Goal: Transaction & Acquisition: Purchase product/service

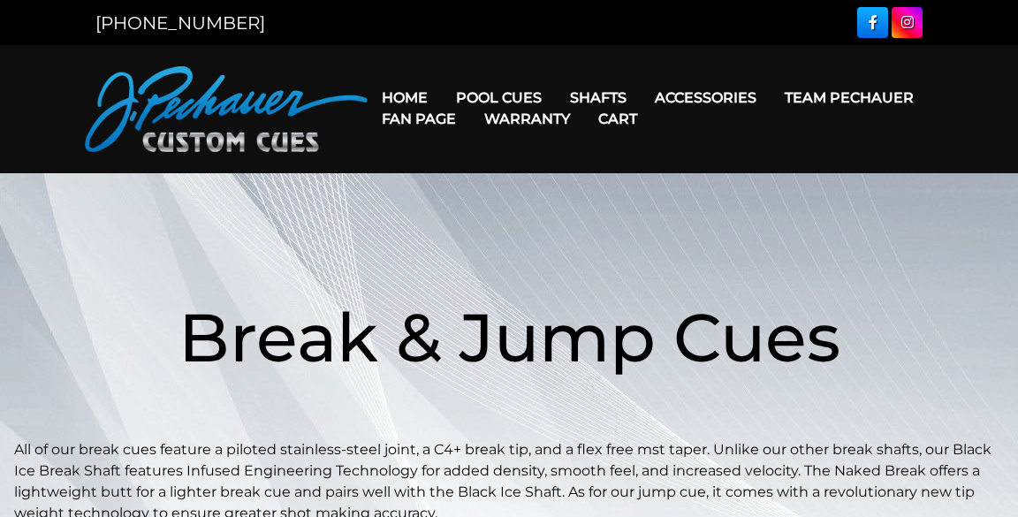
click at [494, 103] on link "Warranty" at bounding box center [527, 118] width 114 height 45
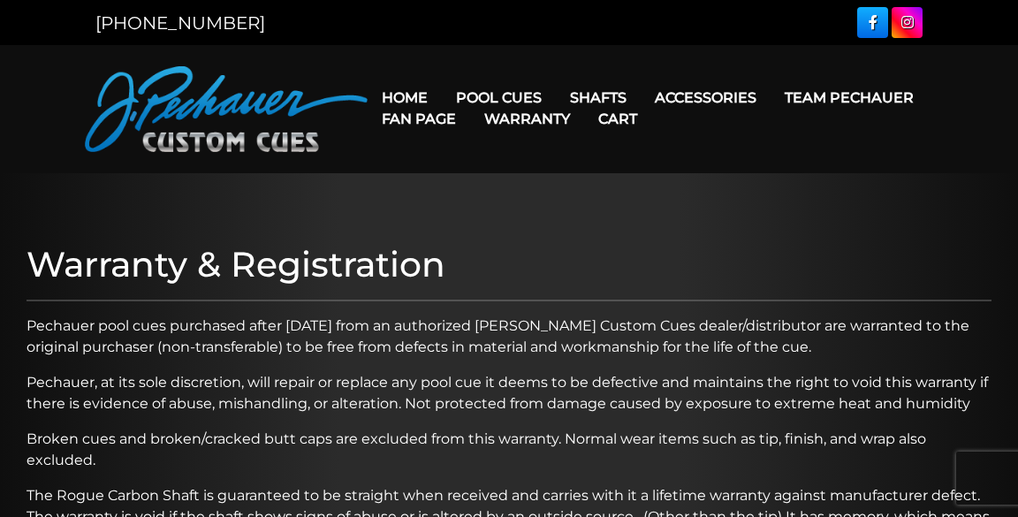
click at [513, 93] on link "Pool Cues" at bounding box center [499, 97] width 114 height 45
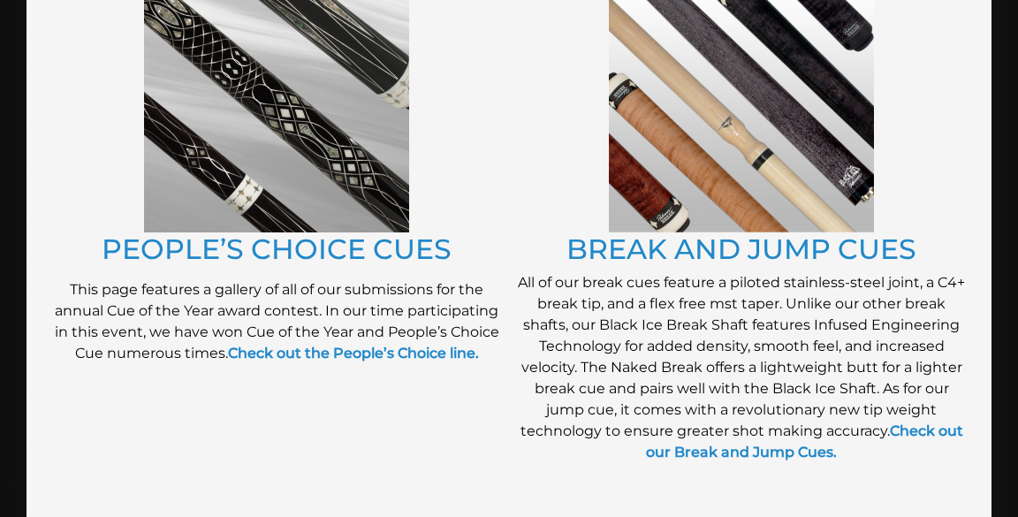
scroll to position [1543, 0]
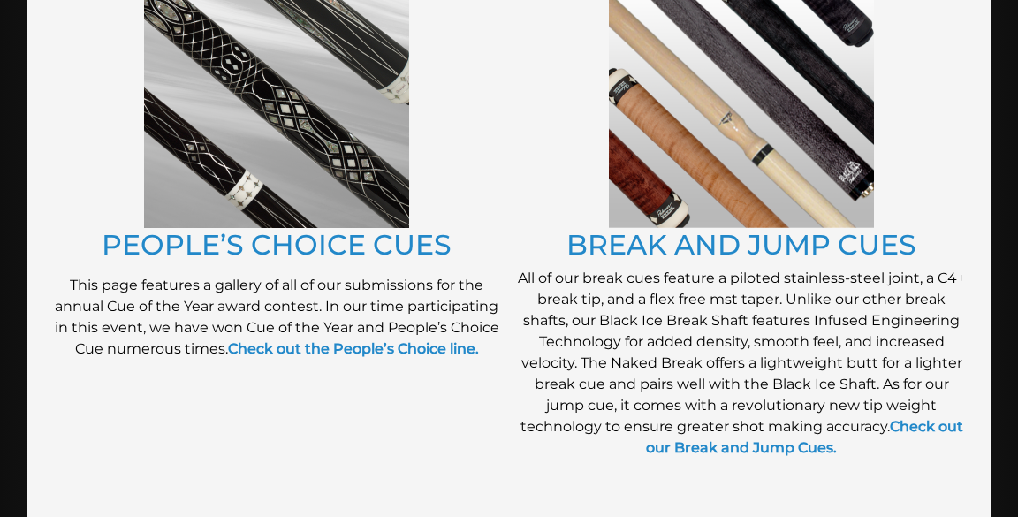
click at [684, 227] on link "BREAK AND JUMP CUES" at bounding box center [741, 244] width 350 height 34
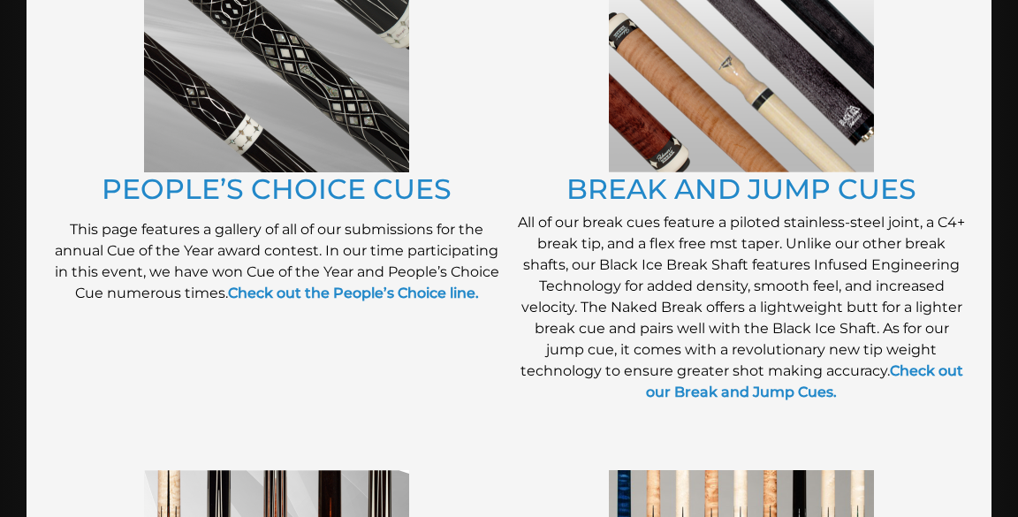
scroll to position [1601, 0]
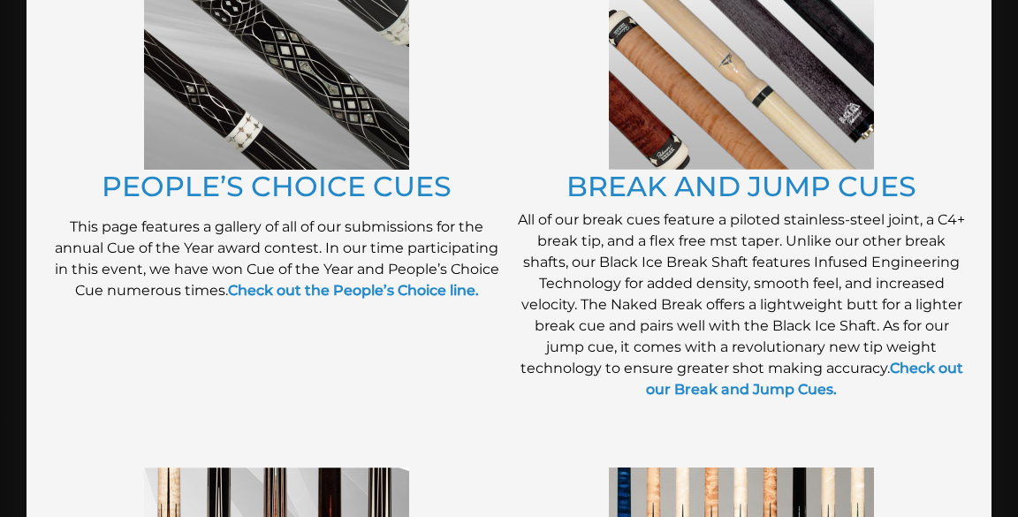
click at [687, 173] on link "BREAK AND JUMP CUES" at bounding box center [741, 186] width 350 height 34
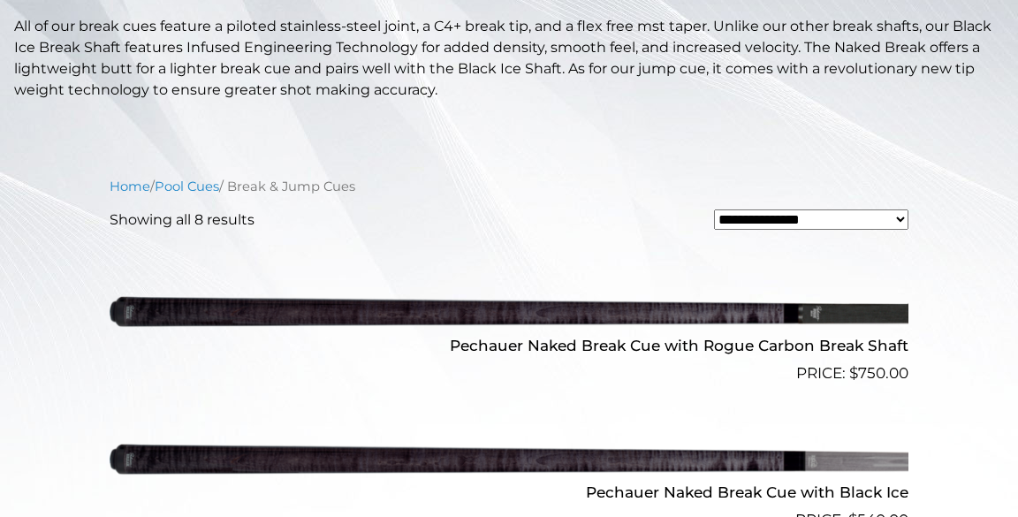
scroll to position [424, 0]
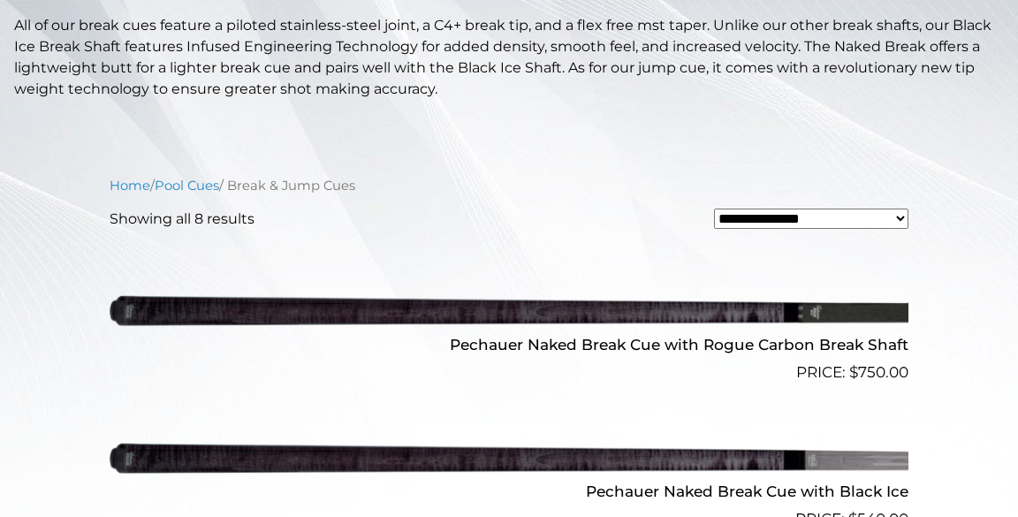
click at [860, 226] on select "**********" at bounding box center [811, 219] width 194 height 21
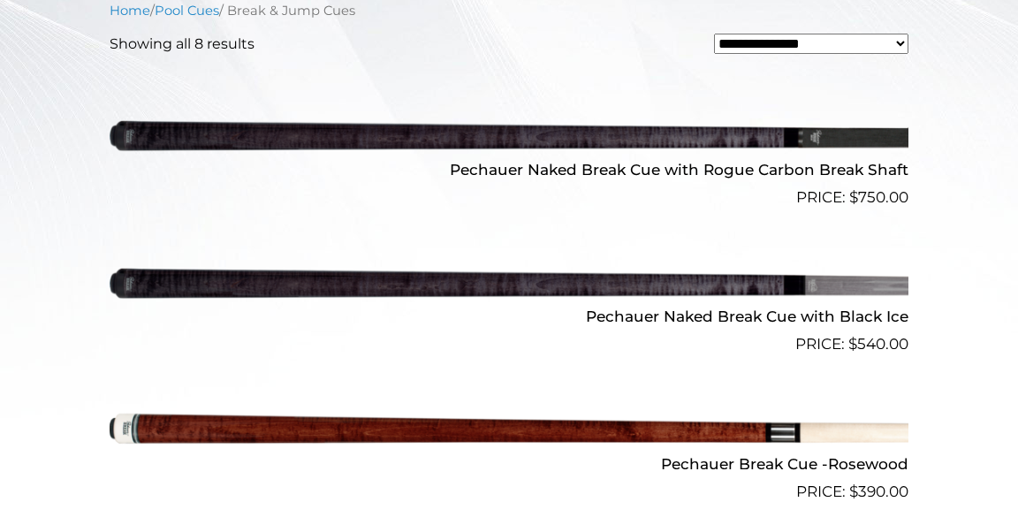
scroll to position [598, 0]
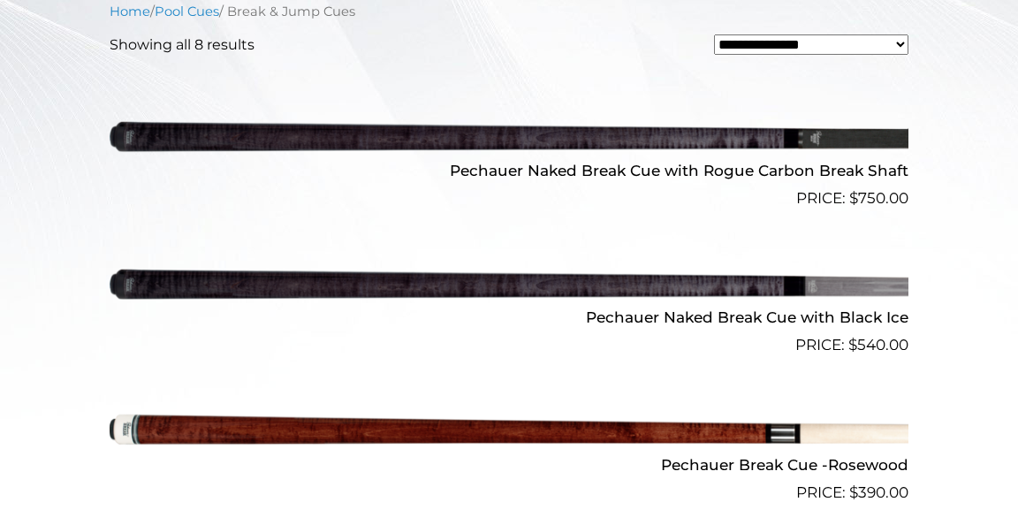
click at [780, 148] on img at bounding box center [509, 136] width 799 height 133
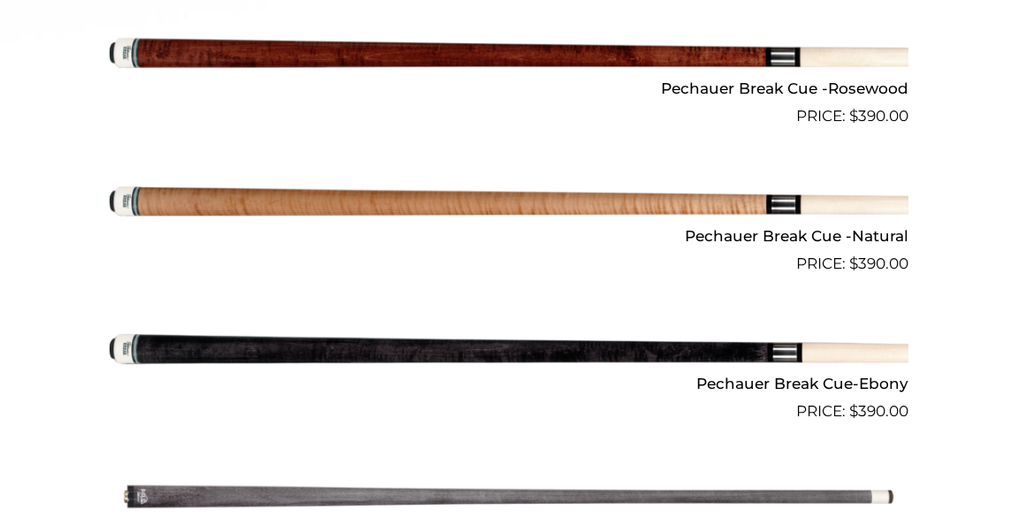
scroll to position [976, 0]
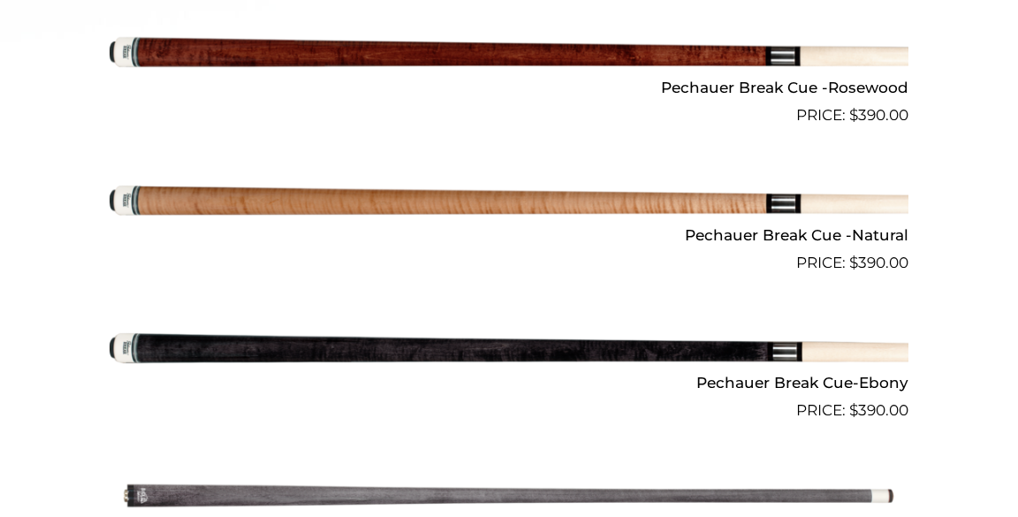
click at [730, 200] on img at bounding box center [509, 200] width 799 height 133
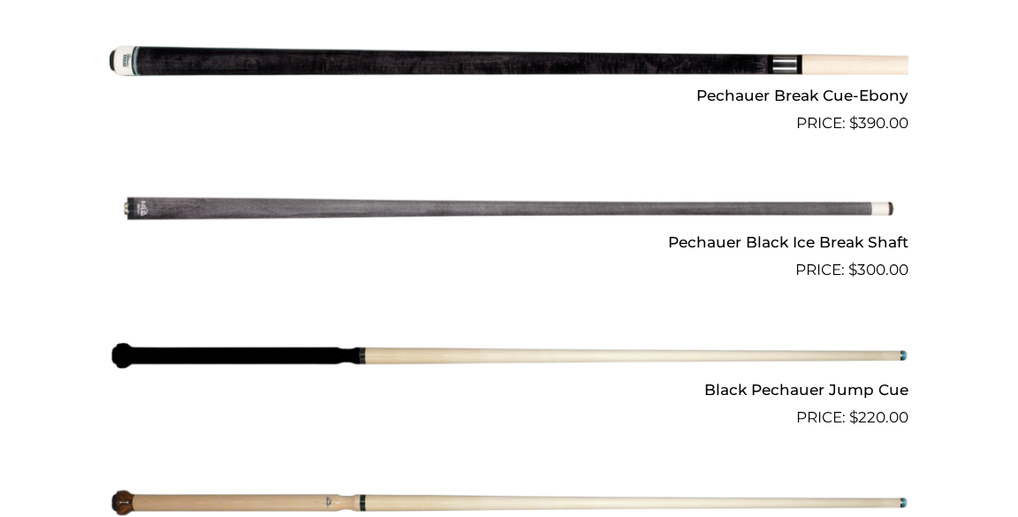
scroll to position [1261, 0]
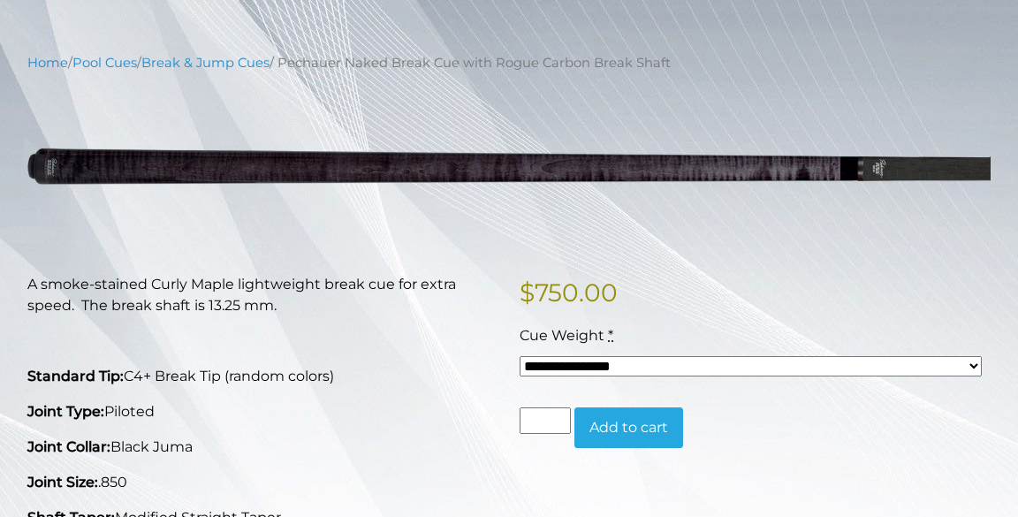
scroll to position [185, 0]
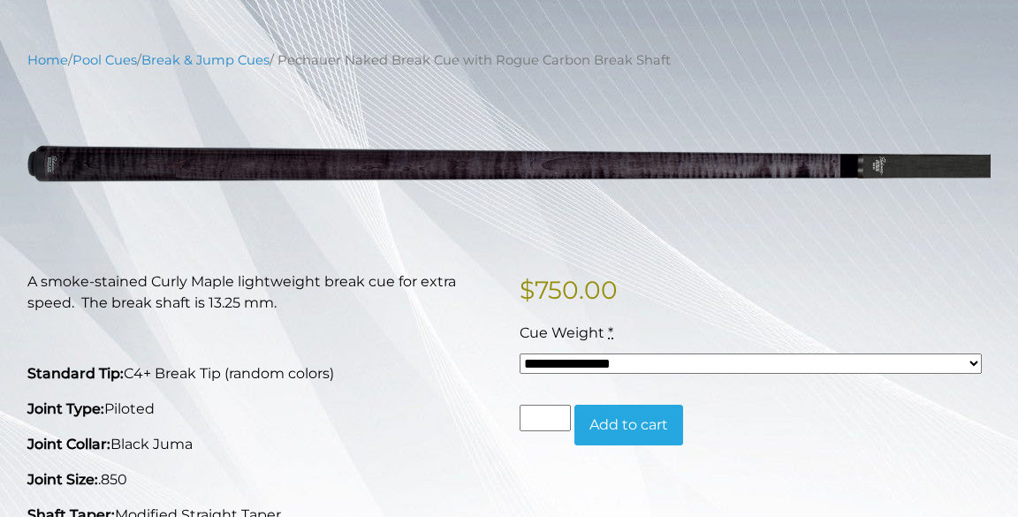
click at [677, 366] on select "**********" at bounding box center [751, 363] width 462 height 21
click at [398, 379] on p "Standard Tip: C4+ Break Tip (random colors)" at bounding box center [262, 373] width 471 height 21
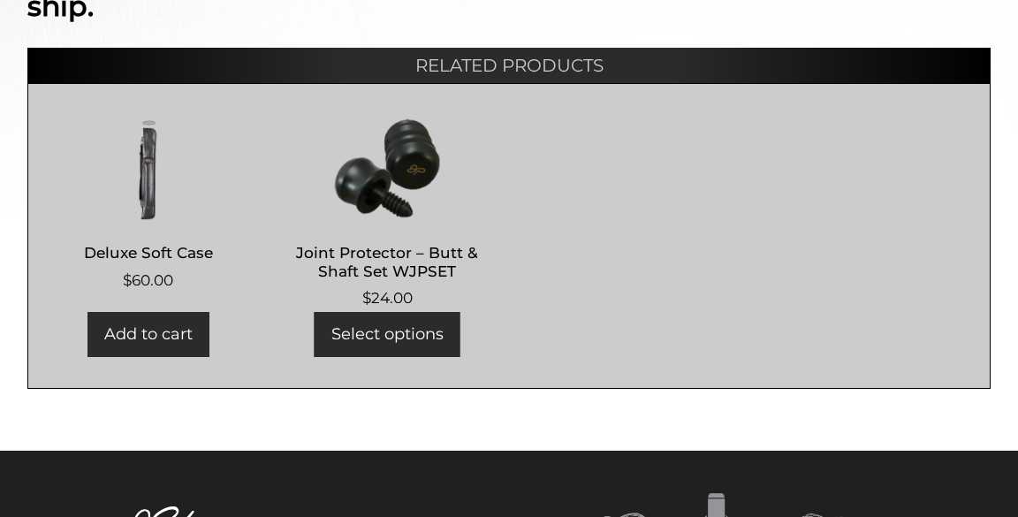
scroll to position [801, 0]
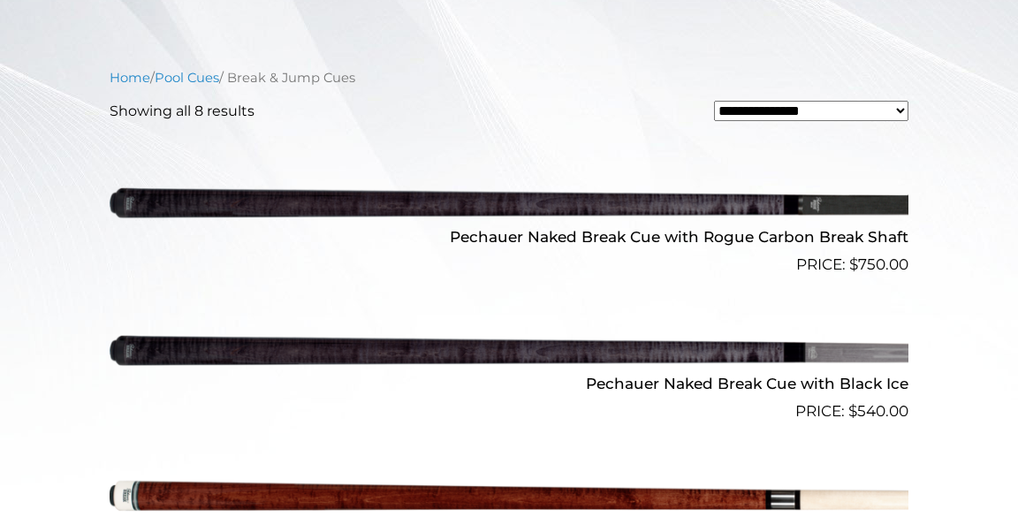
scroll to position [540, 0]
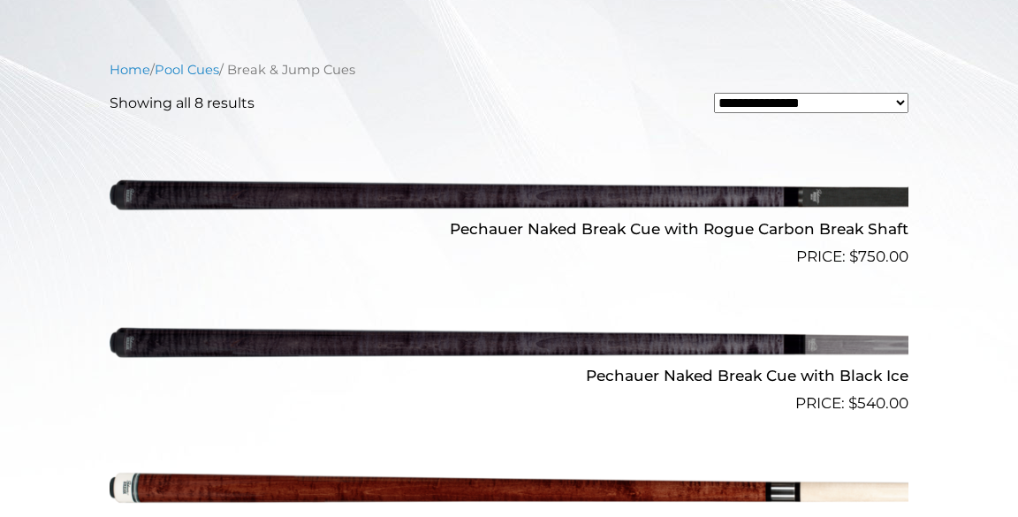
click at [577, 196] on img at bounding box center [509, 194] width 799 height 133
